Goal: Task Accomplishment & Management: Use online tool/utility

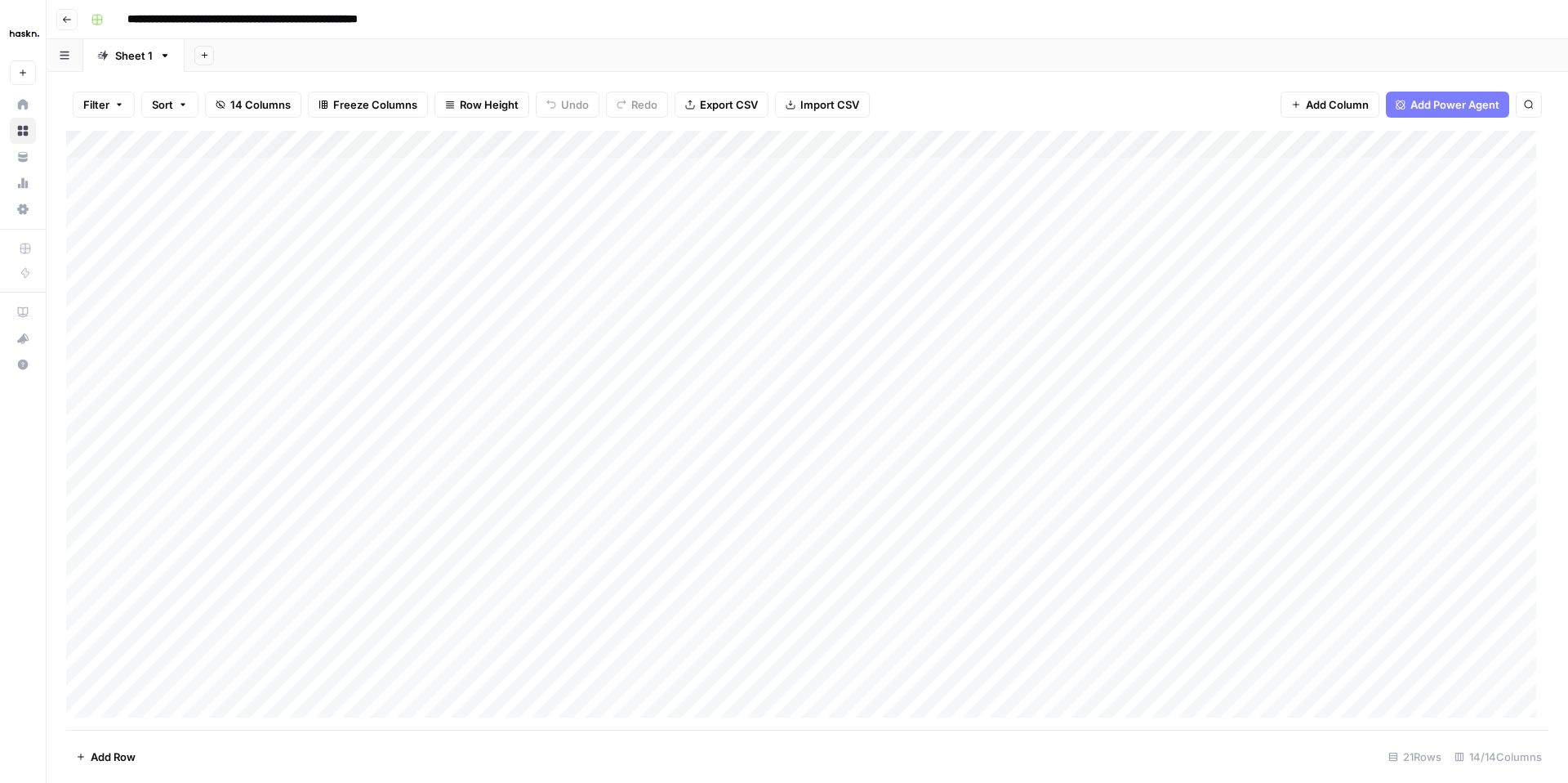
click at [72, 15] on button "Go back" at bounding box center [67, 20] width 22 height 22
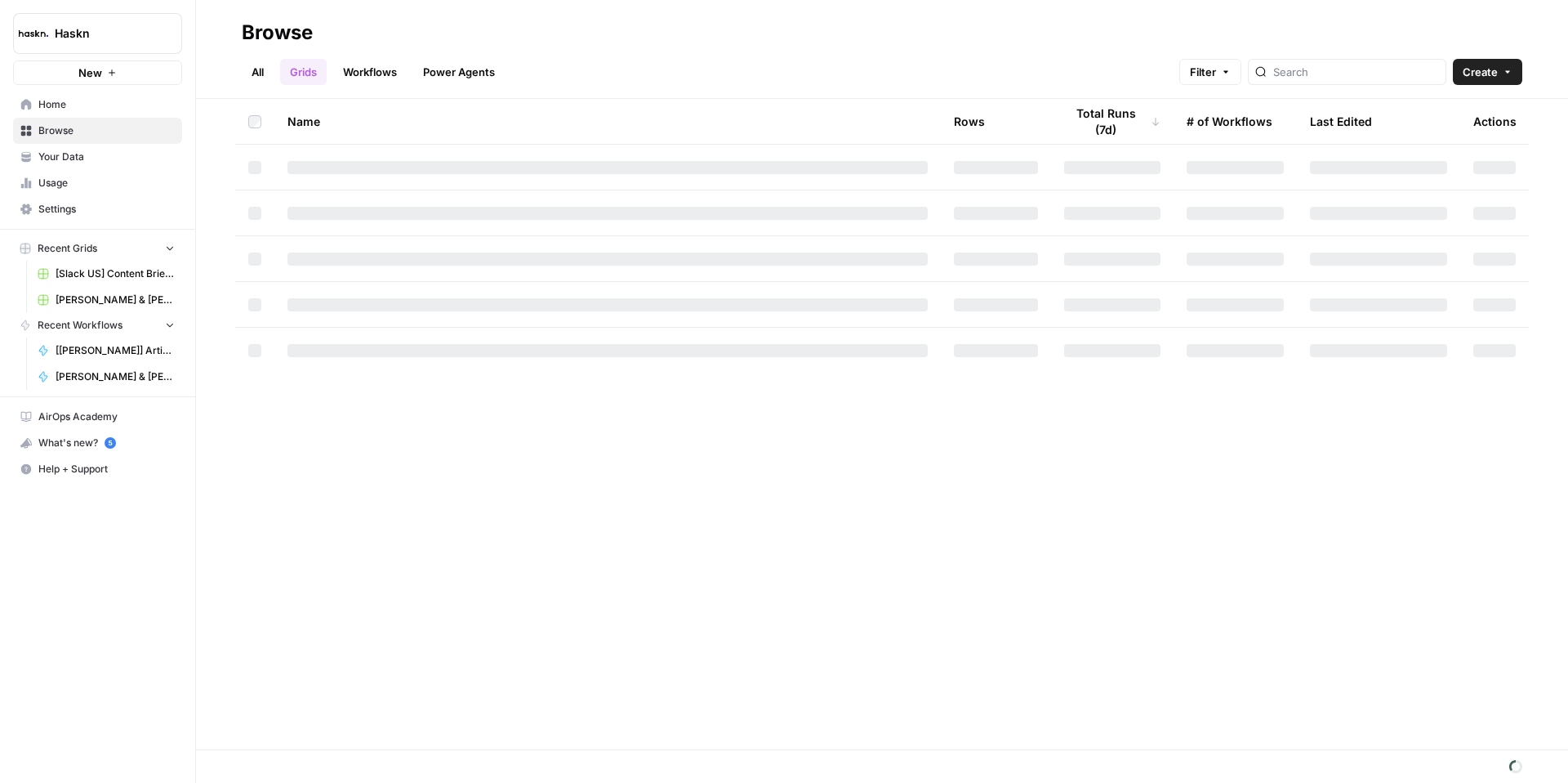
click at [262, 75] on link "All" at bounding box center [257, 72] width 32 height 26
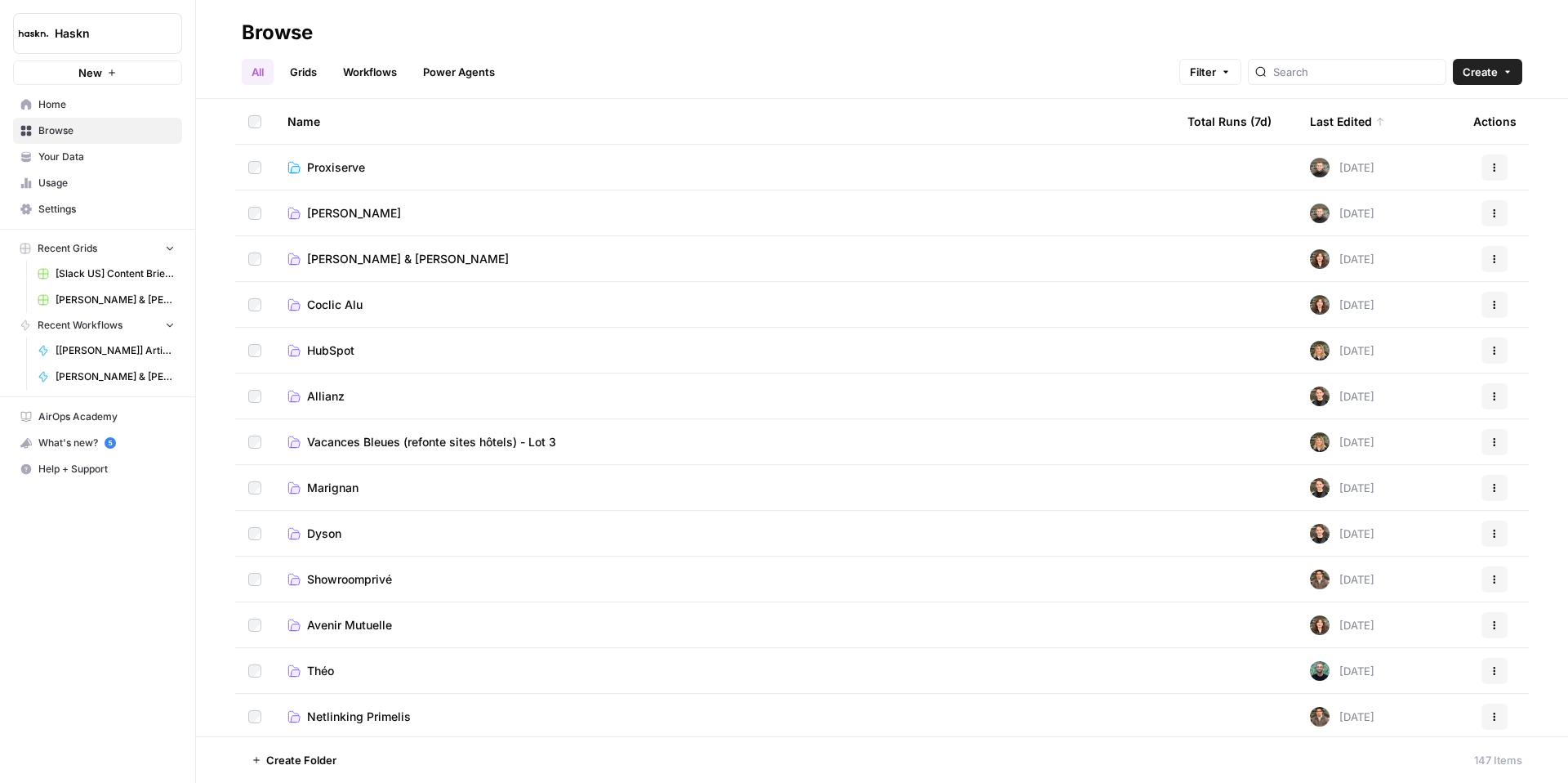
click at [384, 255] on span "Simmons & Fletcher" at bounding box center [408, 258] width 202 height 16
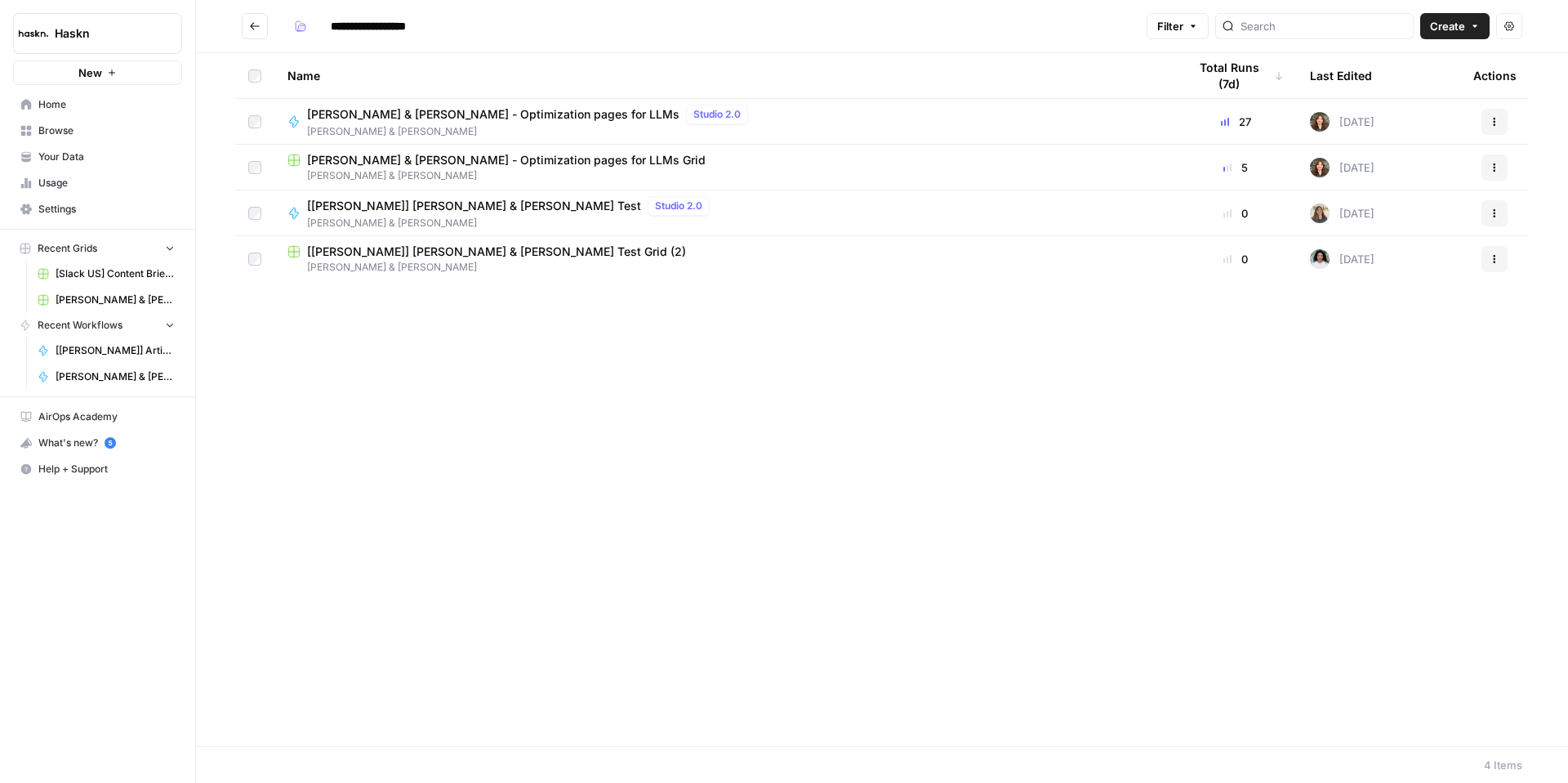
click at [474, 116] on span "[PERSON_NAME] & [PERSON_NAME] - Optimization pages for LLMs" at bounding box center [493, 114] width 372 height 16
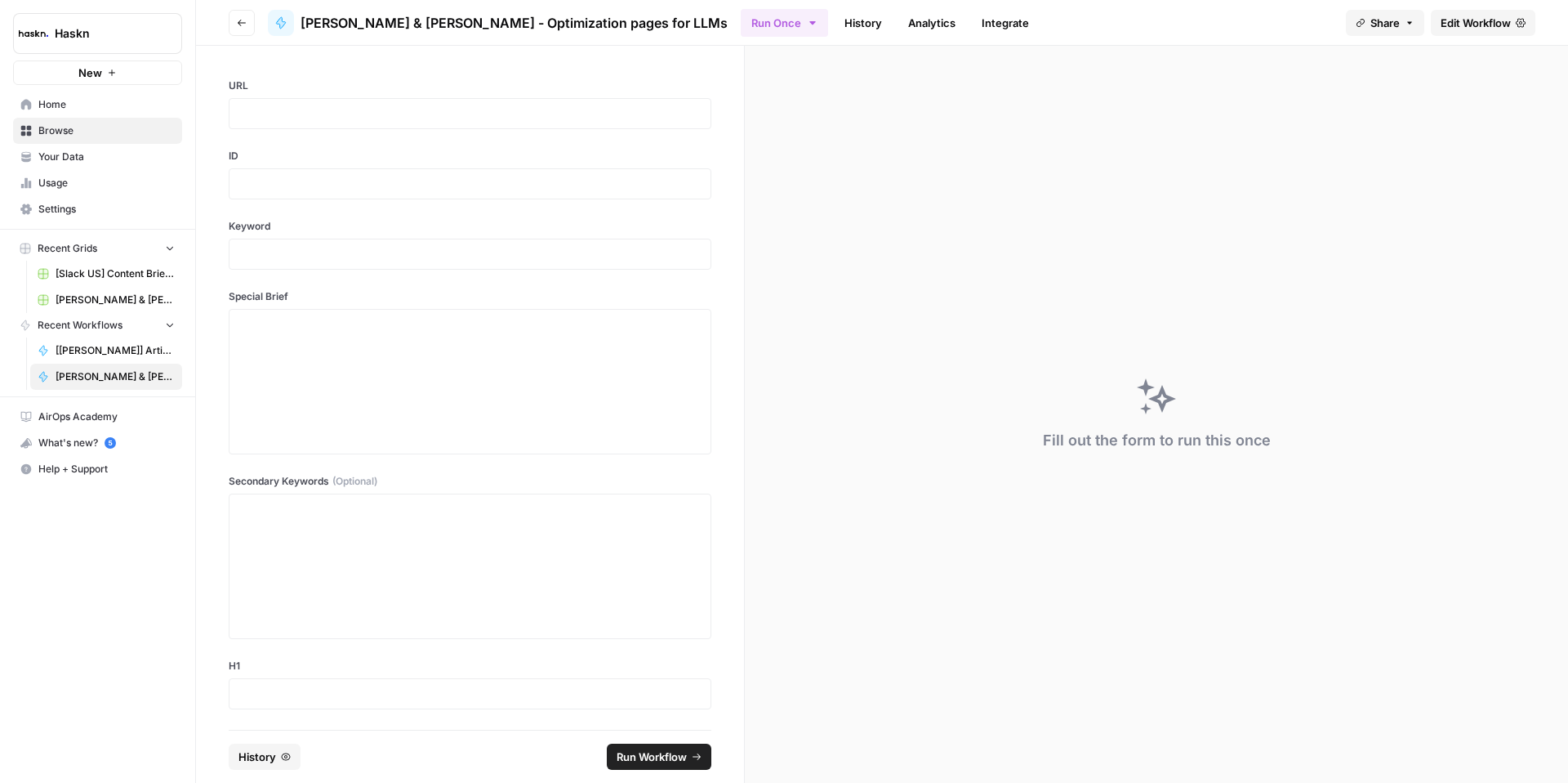
click at [1480, 16] on span "Edit Workflow" at bounding box center [1476, 23] width 70 height 16
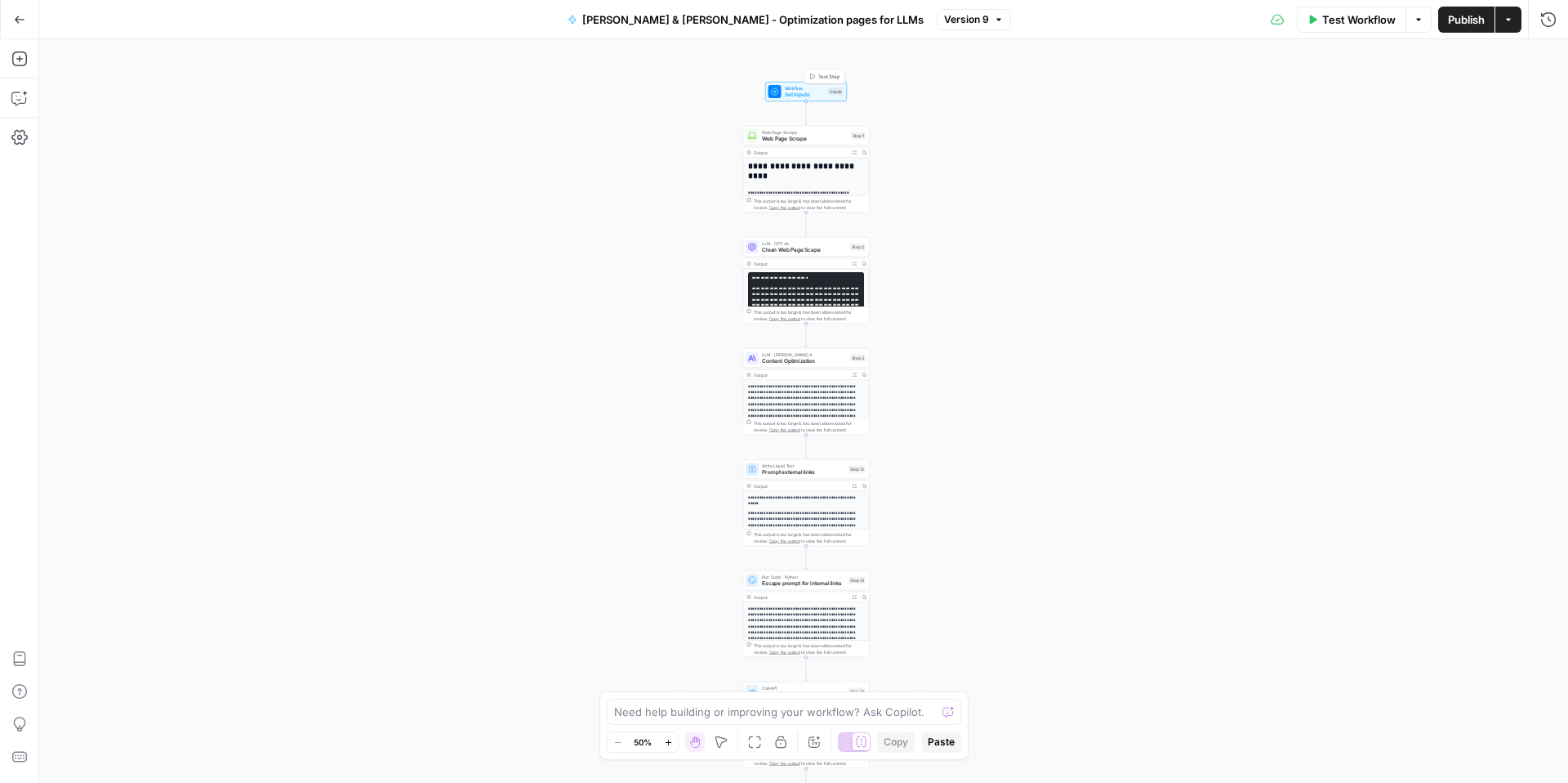
click at [827, 78] on span "Test Step" at bounding box center [829, 76] width 22 height 8
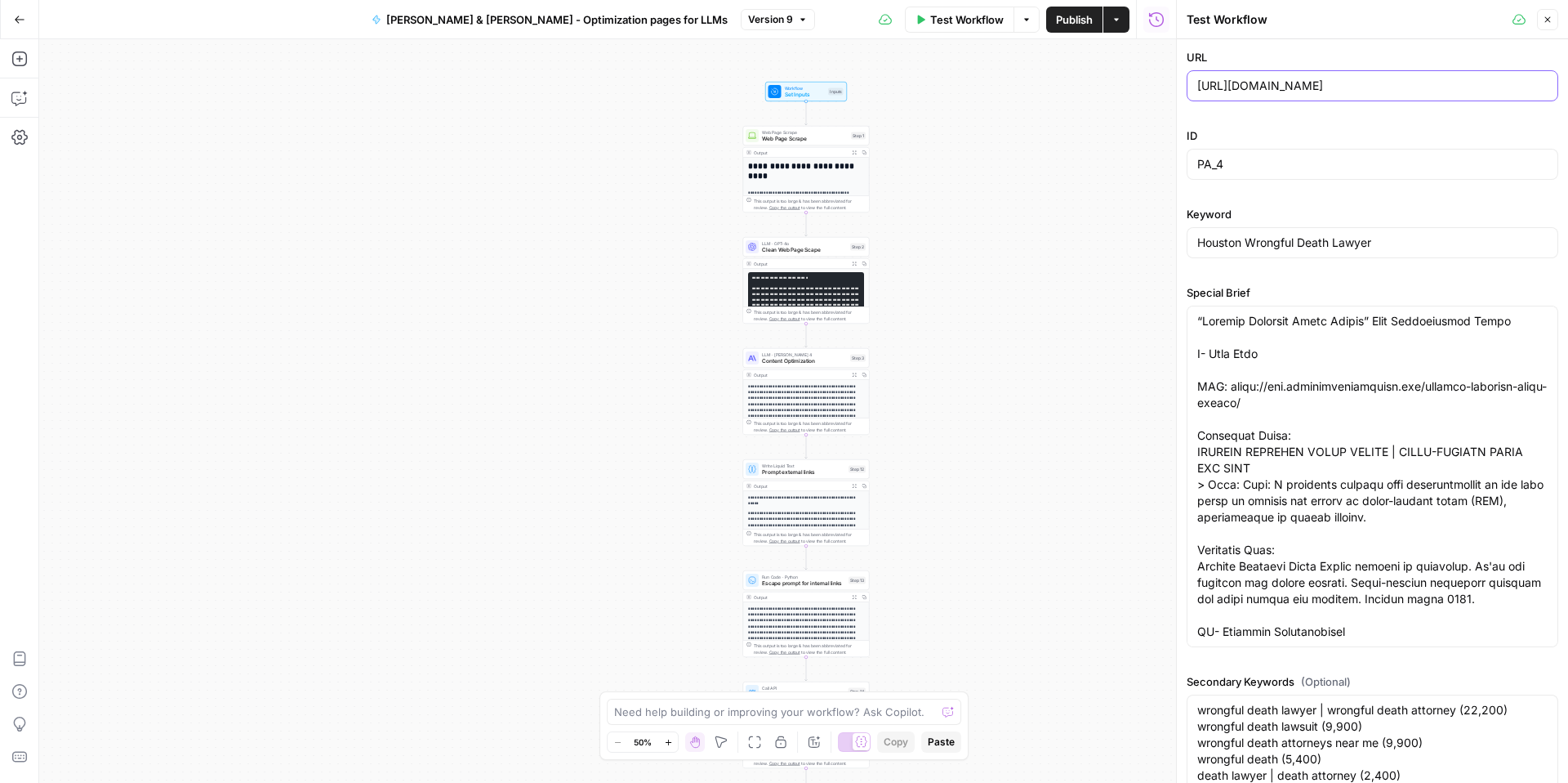
click at [1250, 85] on input "https://www.simmonsandfletcher.com/houston-wrongful-death-lawyer/" at bounding box center [1372, 86] width 350 height 16
paste input "bicycle-accident"
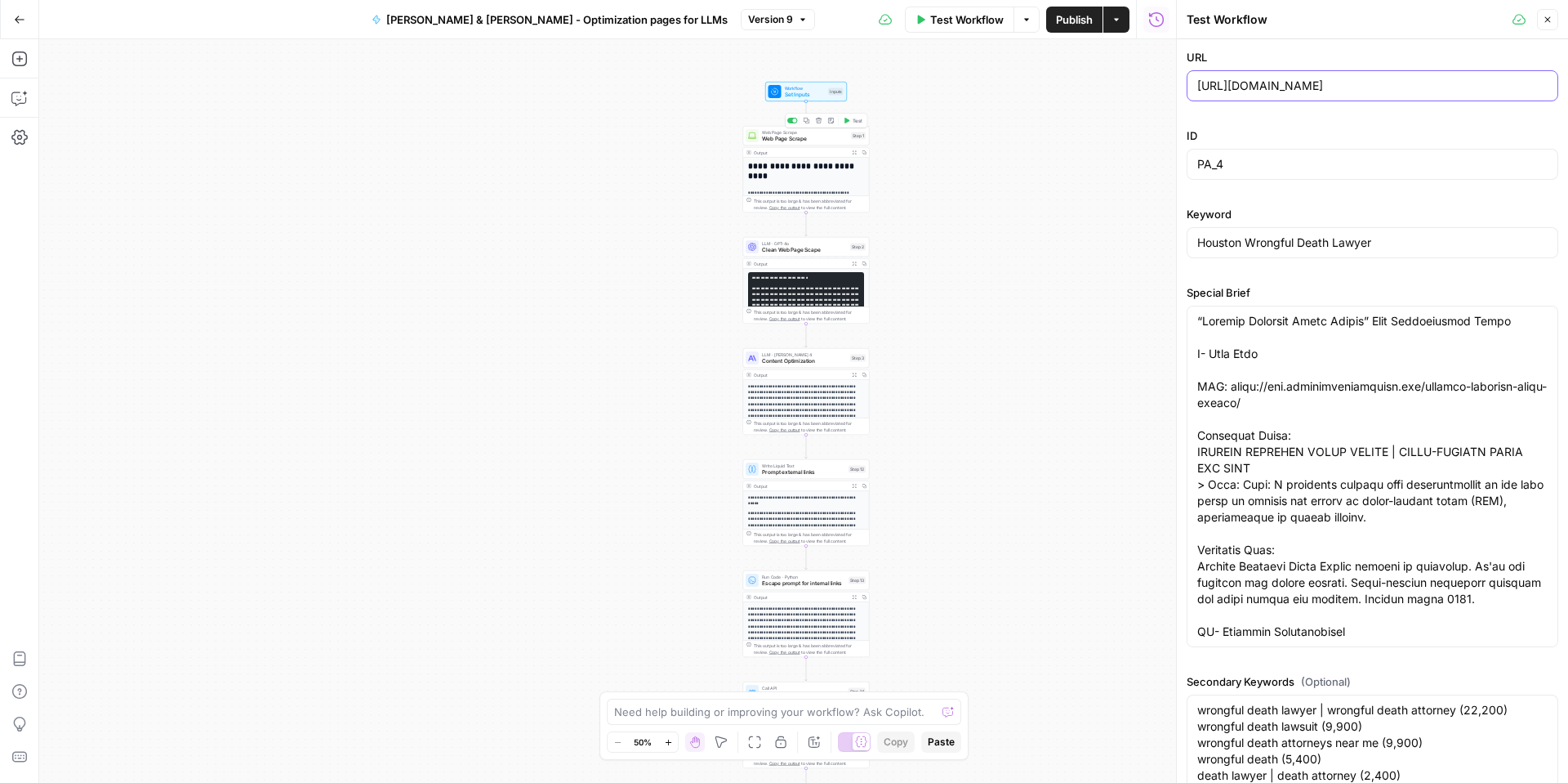
type input "https://www.simmonsandfletcher.com/bicycle-accident-lawyer/"
click at [847, 123] on button "Test" at bounding box center [853, 120] width 25 height 10
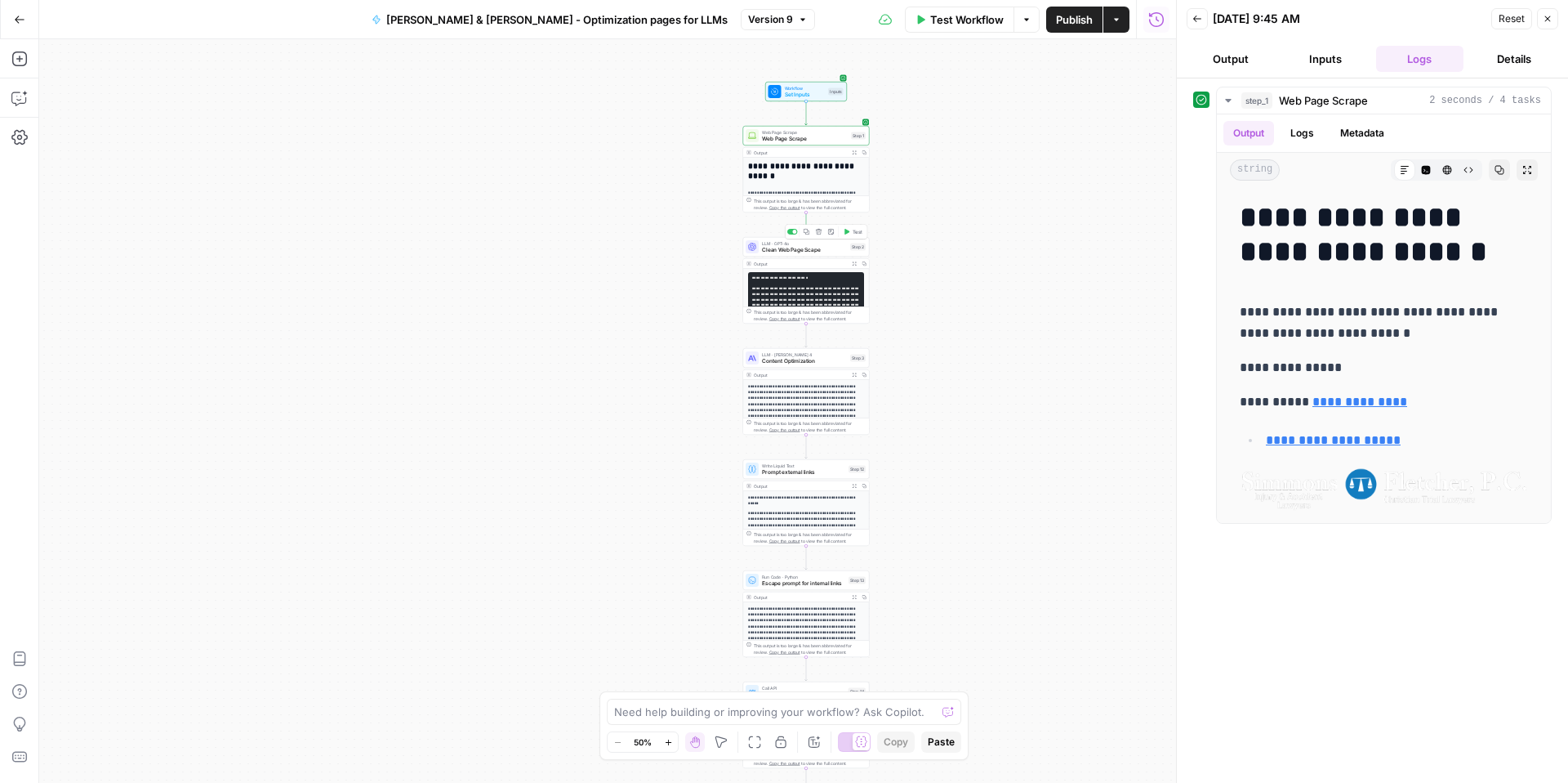
click at [853, 234] on span "Test" at bounding box center [858, 232] width 9 height 8
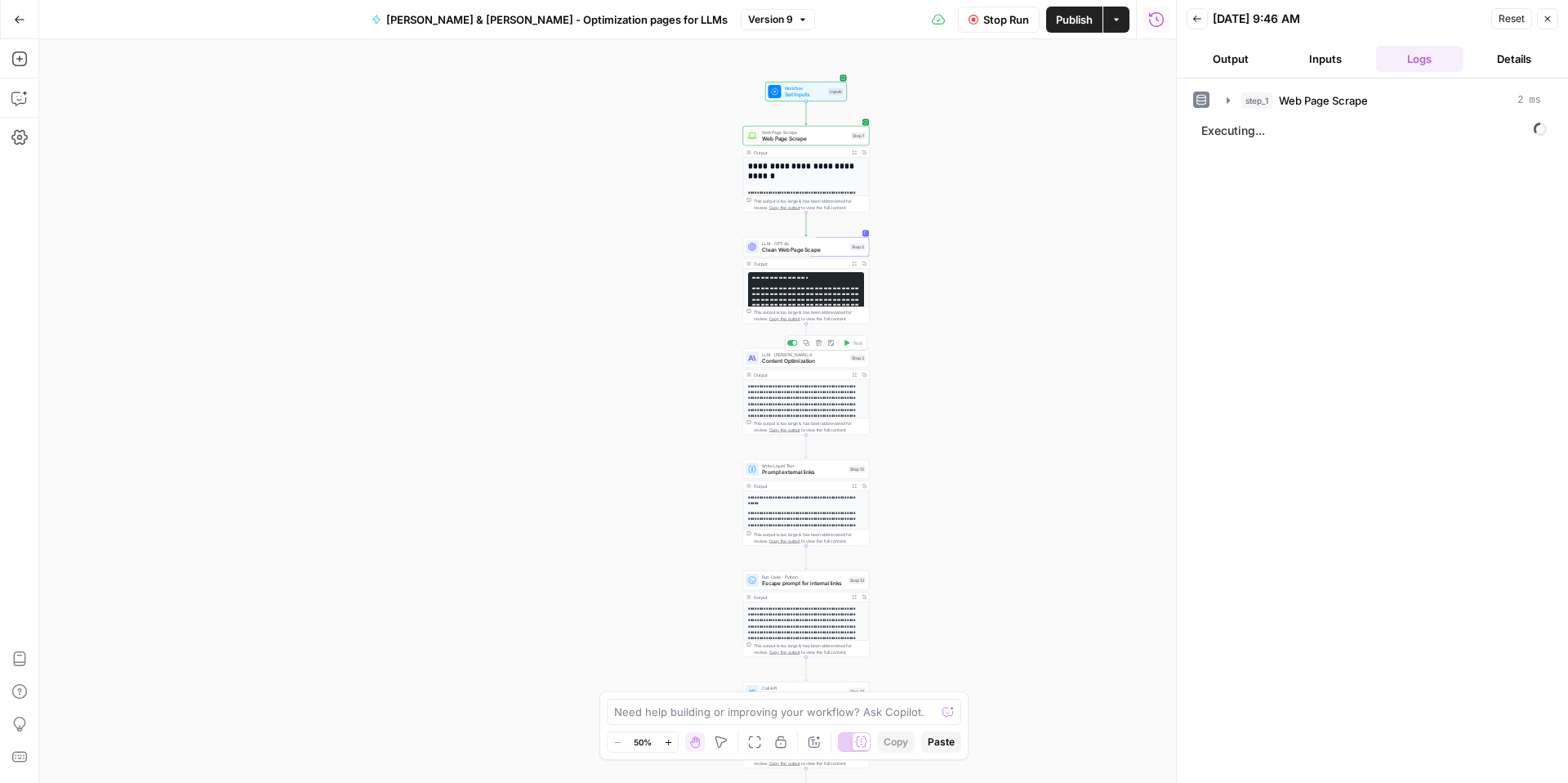
click at [803, 362] on span "Content Optimization" at bounding box center [804, 361] width 85 height 8
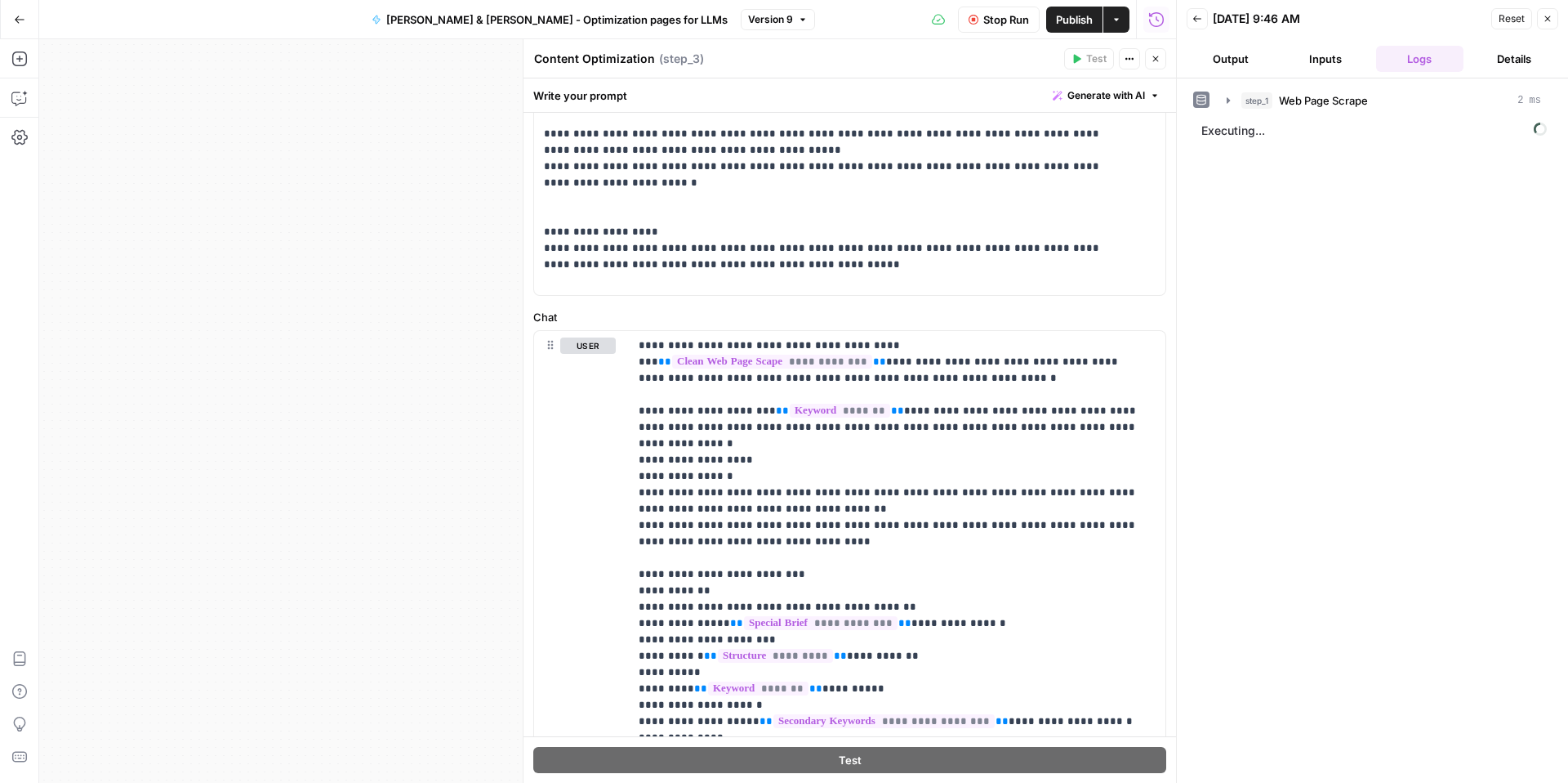
scroll to position [685, 0]
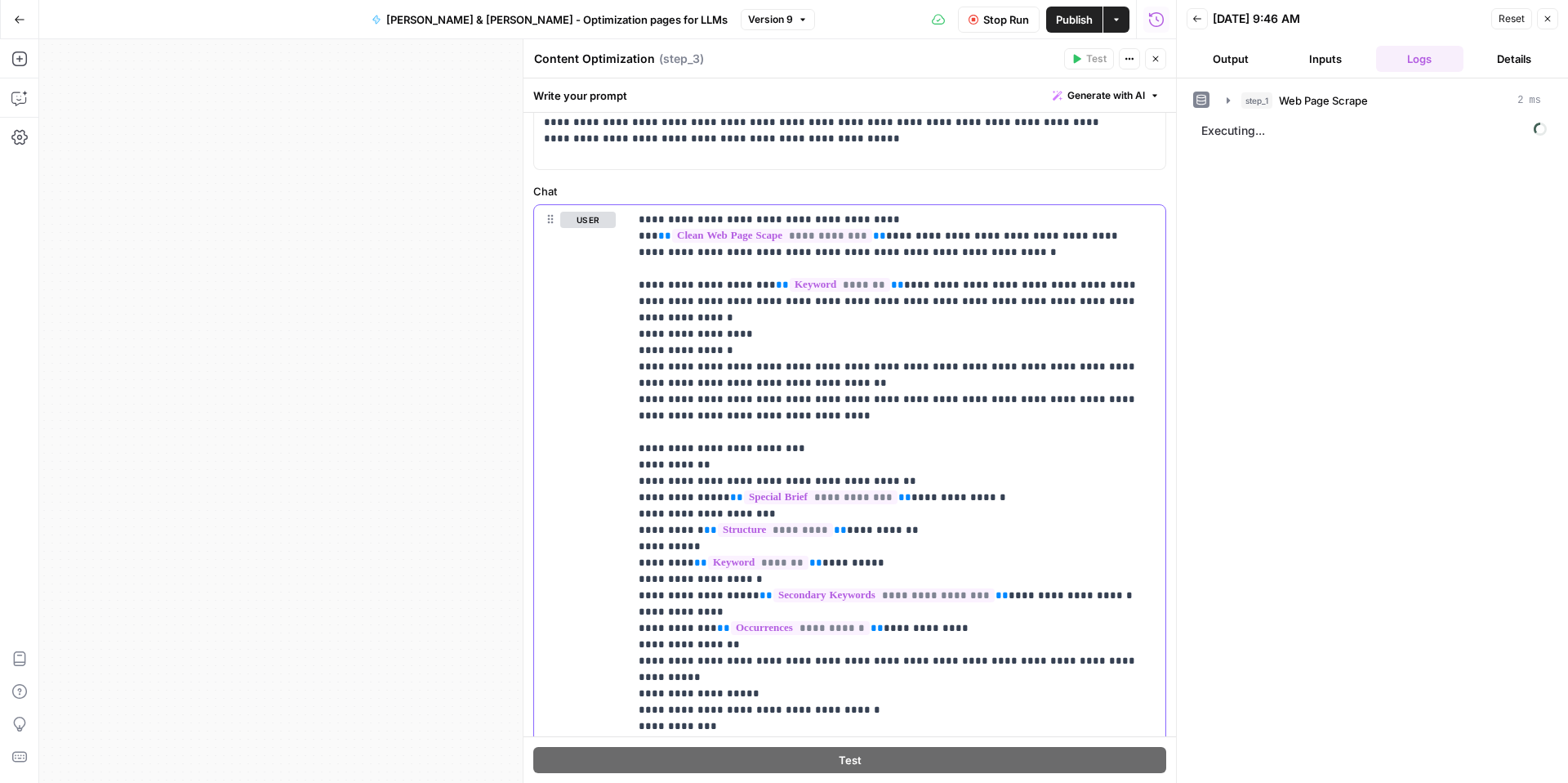
click at [728, 227] on p "**********" at bounding box center [891, 506] width 505 height 588
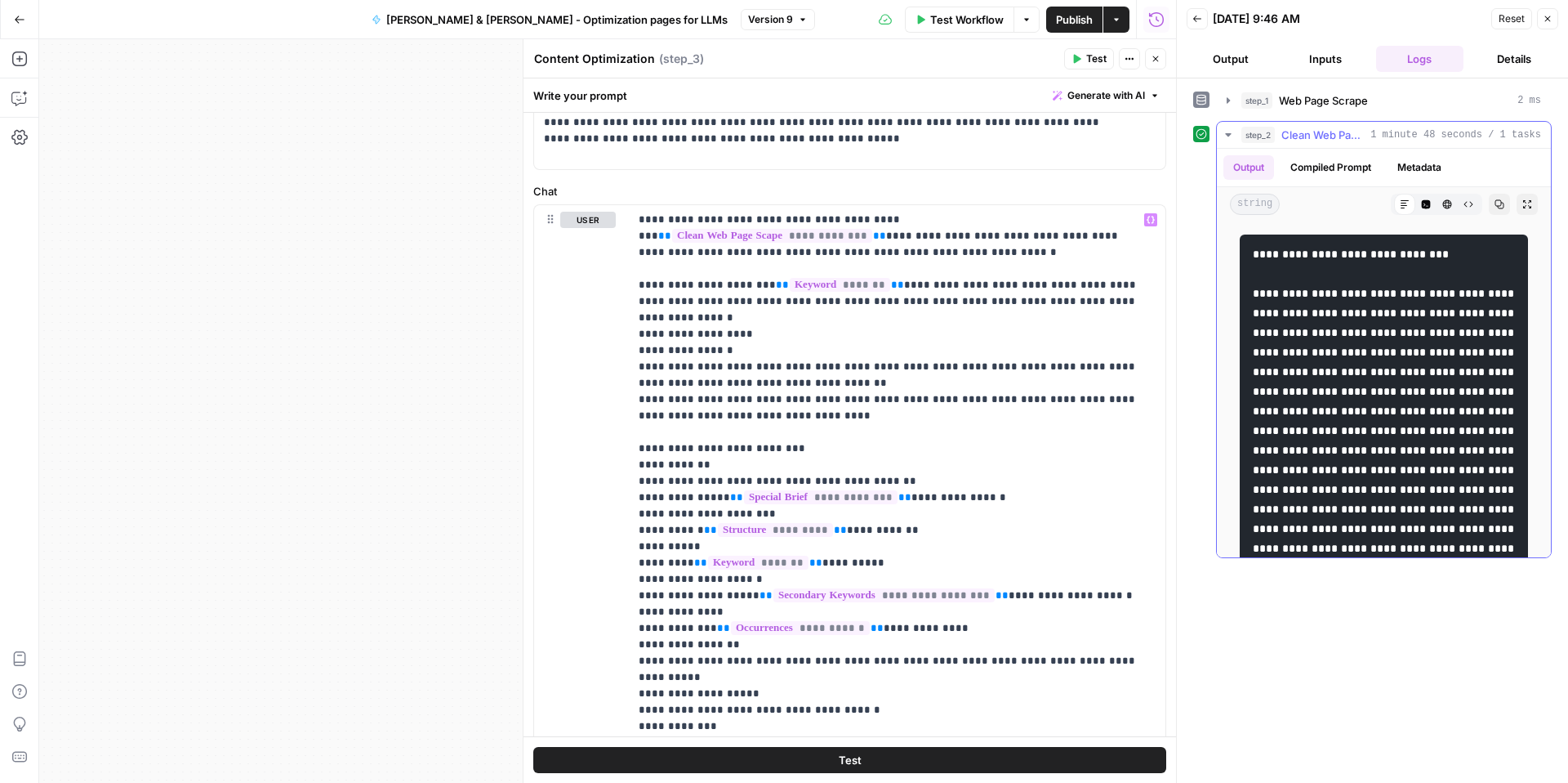
click at [1495, 203] on icon "button" at bounding box center [1499, 204] width 9 height 9
click at [1155, 60] on icon "button" at bounding box center [1156, 58] width 9 height 9
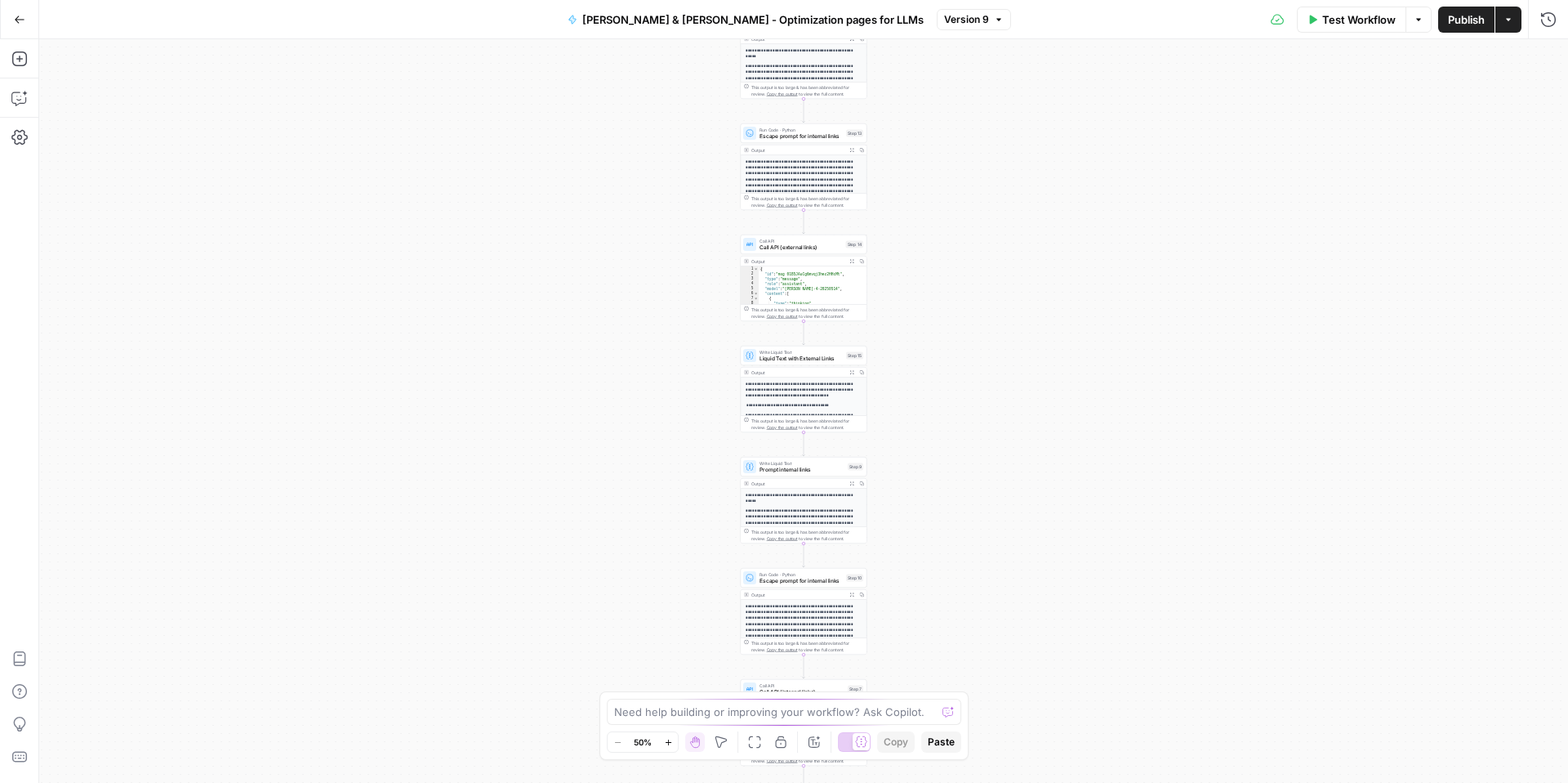
click at [1511, 34] on div "Test Workflow Options Publish Actions Run History" at bounding box center [1290, 19] width 558 height 39
click at [1510, 28] on button "Actions" at bounding box center [1509, 20] width 26 height 26
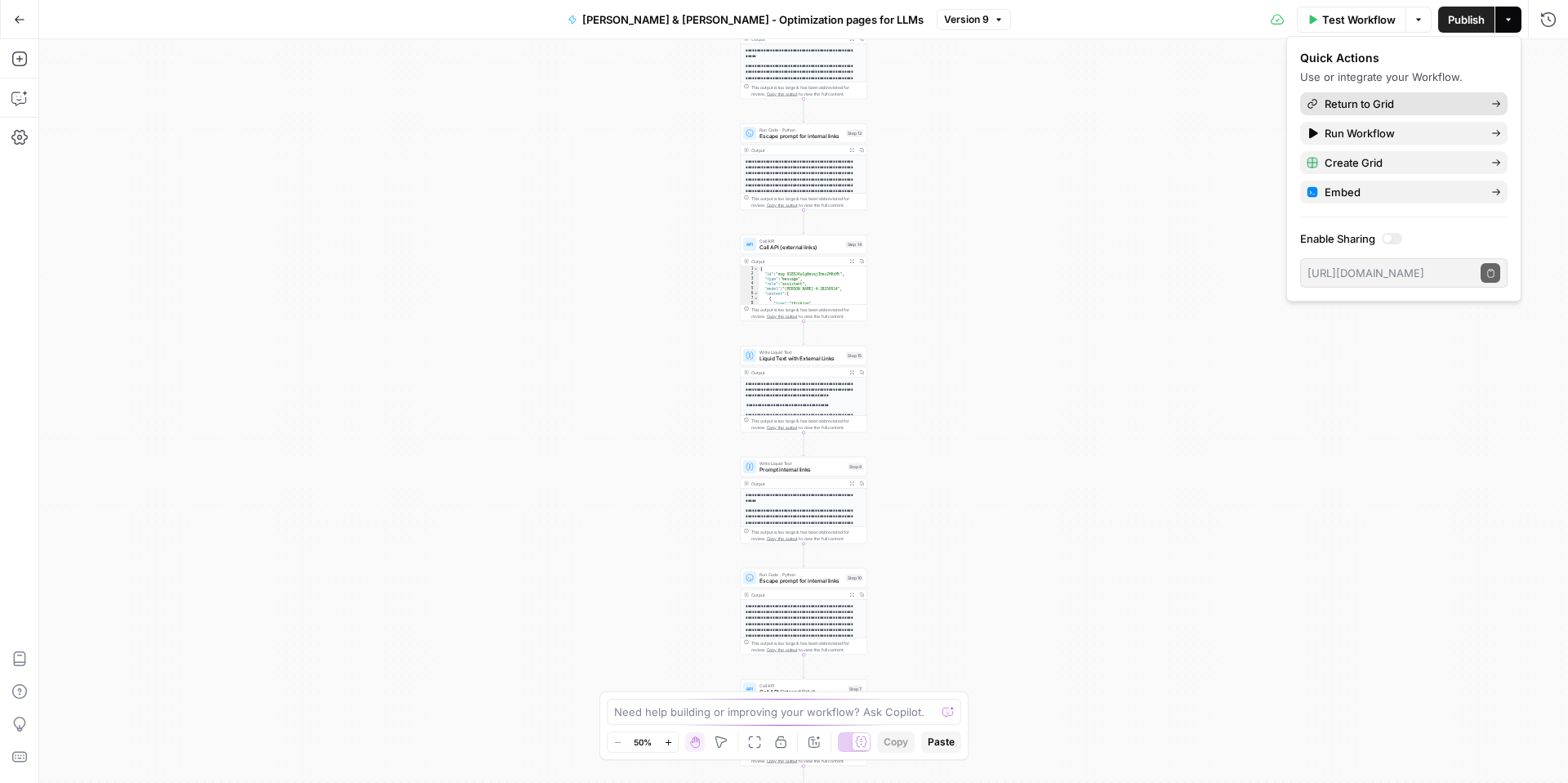
click at [1430, 104] on span "Return to Grid" at bounding box center [1401, 103] width 153 height 16
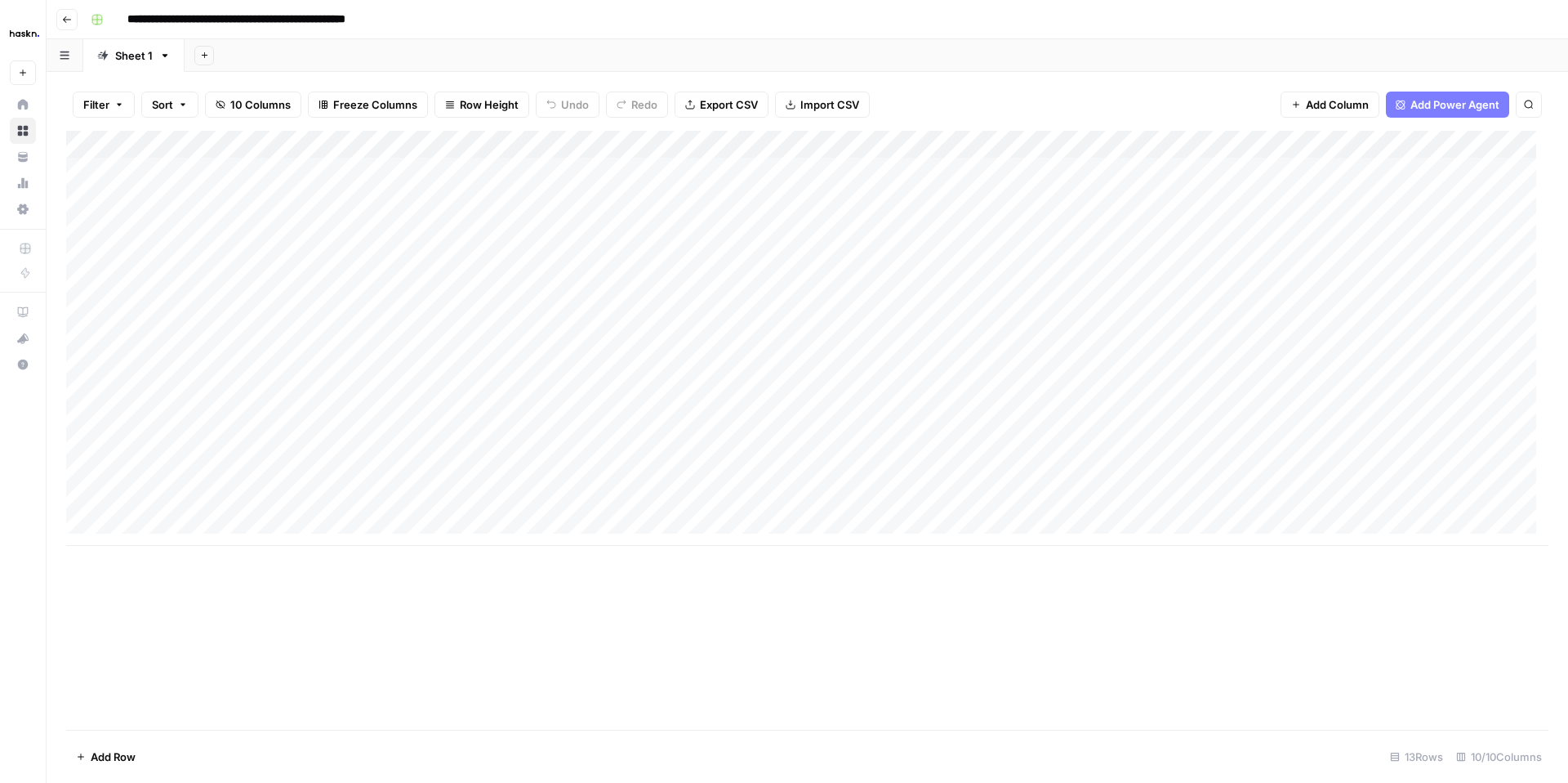
click at [663, 253] on div "Add Column" at bounding box center [807, 338] width 1483 height 415
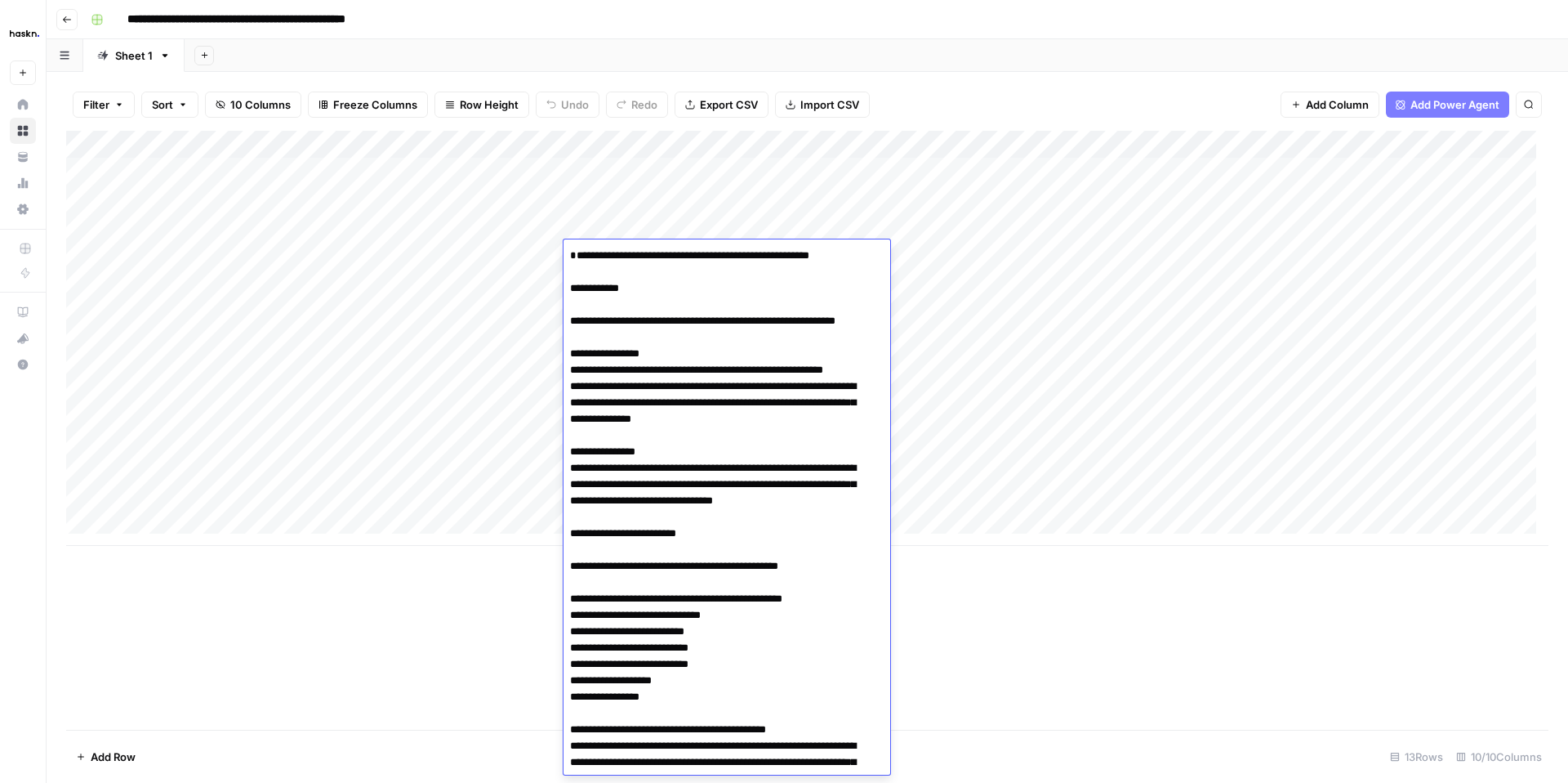
scroll to position [2712, 0]
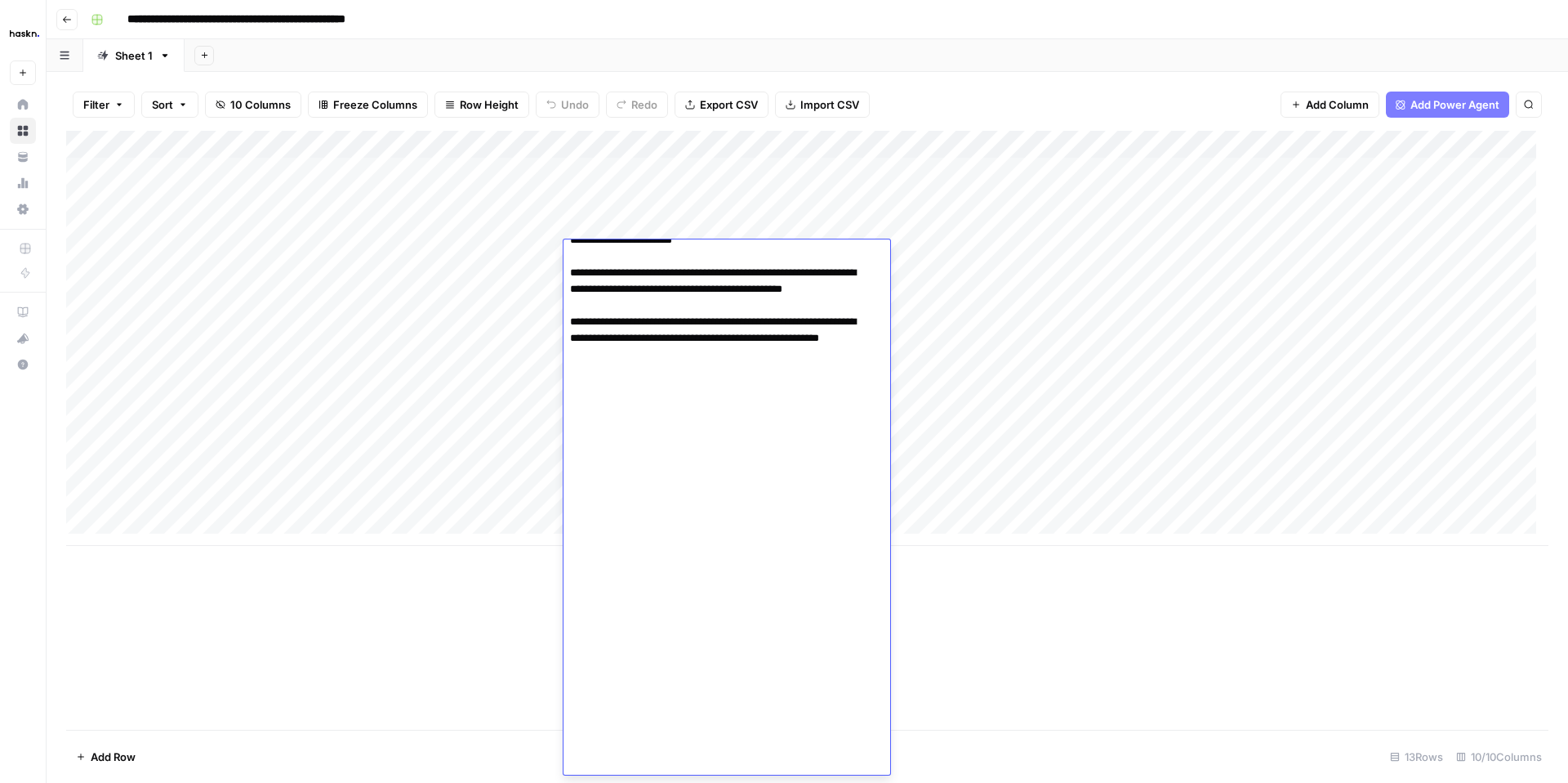
click at [527, 253] on div "Add Column" at bounding box center [807, 338] width 1483 height 415
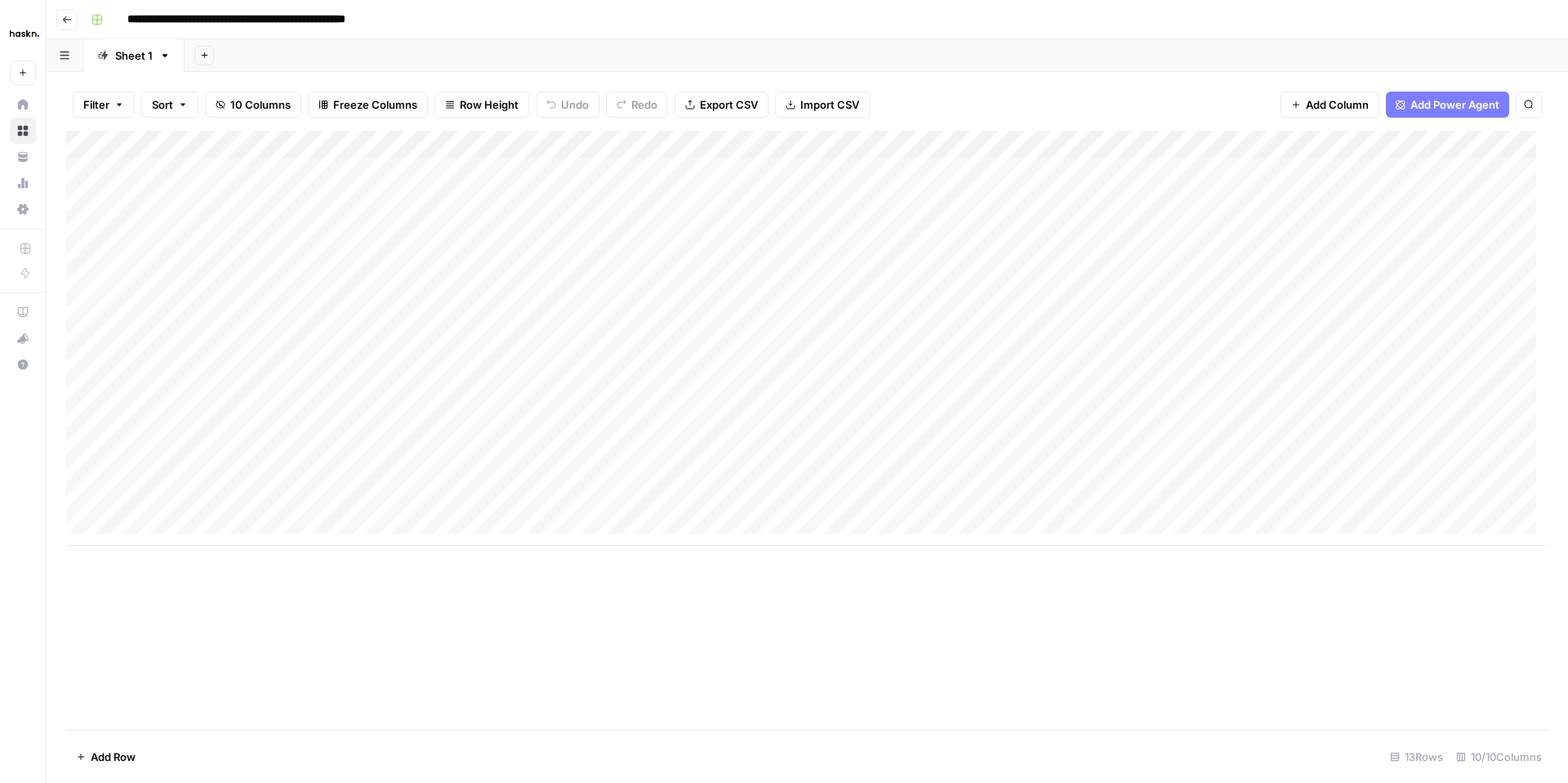
click at [247, 261] on div "Add Column" at bounding box center [807, 338] width 1483 height 415
click at [450, 266] on div "Add Column" at bounding box center [807, 338] width 1483 height 415
click at [628, 262] on div "Add Column" at bounding box center [807, 338] width 1483 height 415
click at [1203, 255] on div "Add Column" at bounding box center [807, 338] width 1483 height 415
click at [766, 253] on div "Add Column" at bounding box center [807, 338] width 1483 height 415
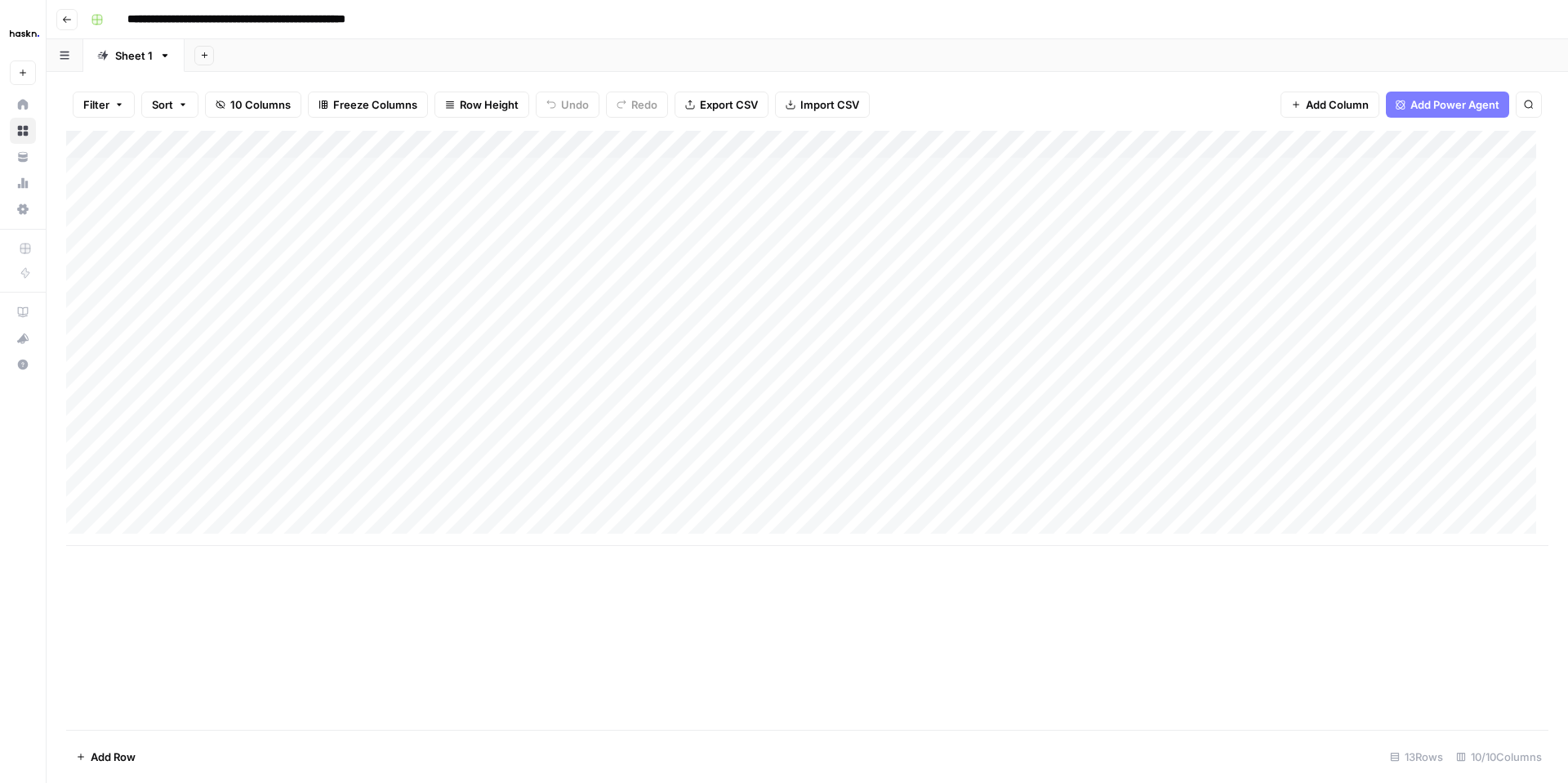
click at [1022, 260] on div "Add Column" at bounding box center [807, 338] width 1483 height 415
click at [598, 251] on div "Add Column" at bounding box center [807, 338] width 1483 height 415
